Goal: Navigation & Orientation: Find specific page/section

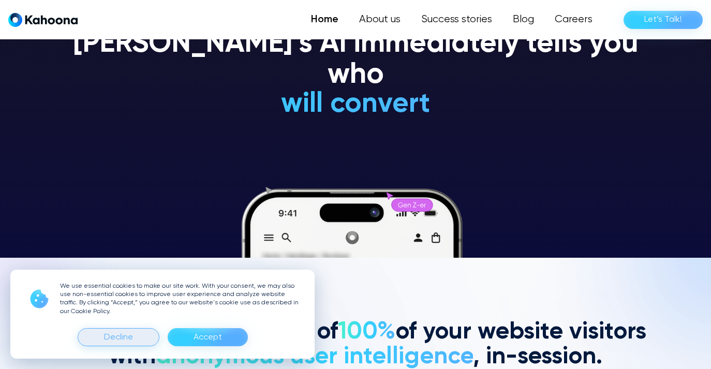
click at [145, 340] on div "Decline" at bounding box center [119, 337] width 82 height 18
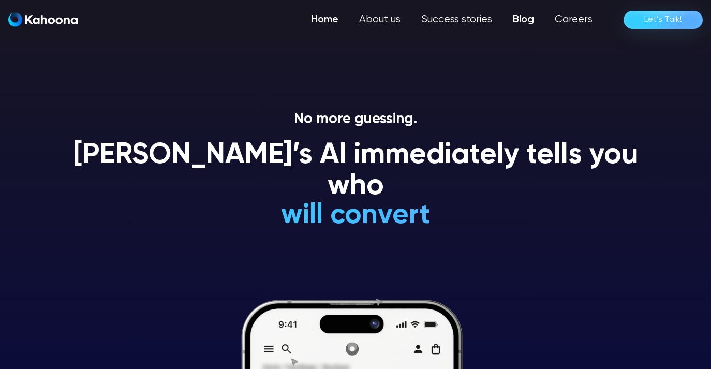
click at [521, 19] on link "Blog" at bounding box center [523, 19] width 42 height 21
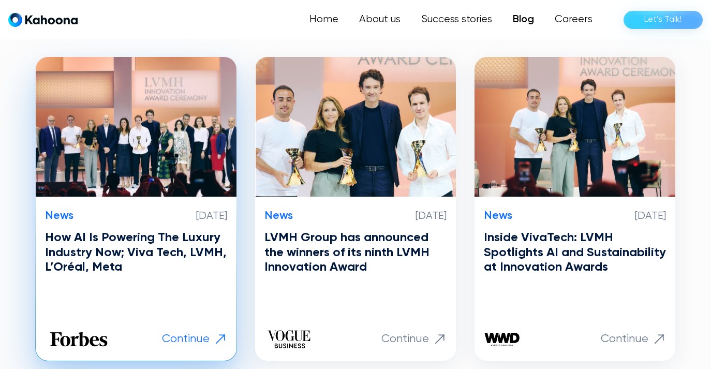
scroll to position [238, 0]
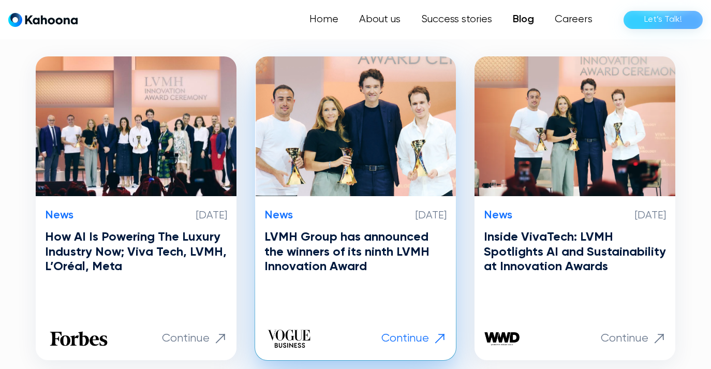
click at [306, 241] on h3 "LVMH Group has announced the winners of its ninth LVMH Innovation Award" at bounding box center [355, 252] width 182 height 44
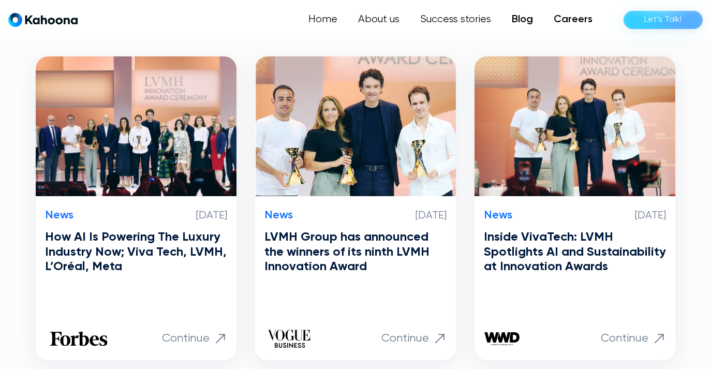
click at [582, 20] on link "Careers" at bounding box center [572, 19] width 59 height 21
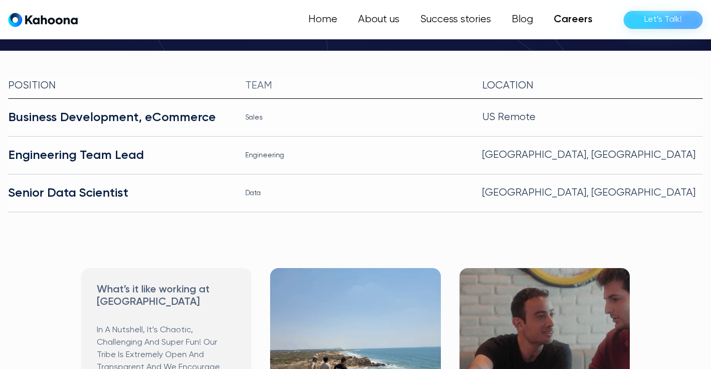
scroll to position [252, 0]
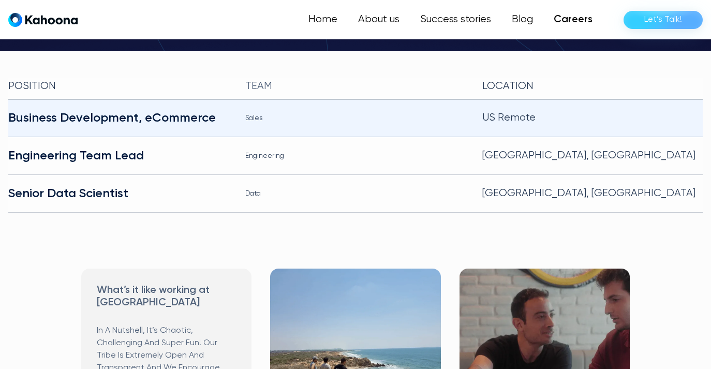
click at [75, 110] on div "Business Development, eCommerce" at bounding box center [118, 118] width 220 height 17
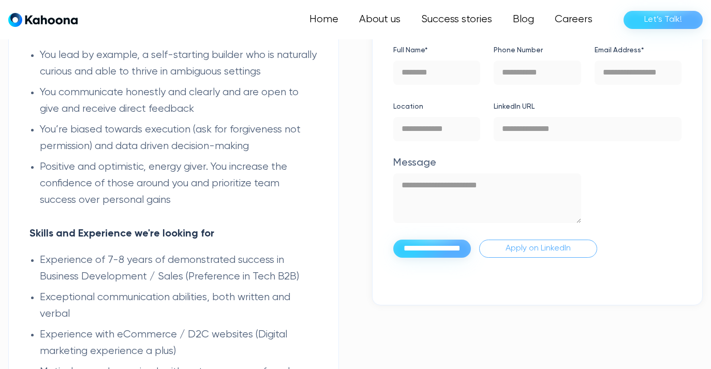
scroll to position [945, 0]
click at [51, 22] on img "home" at bounding box center [42, 19] width 69 height 14
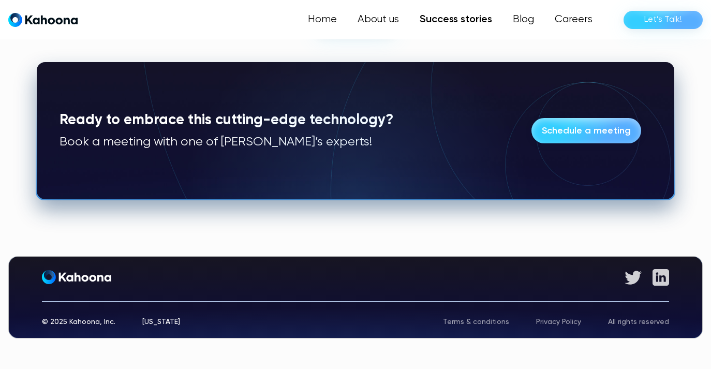
scroll to position [867, 0]
